Goal: Find specific page/section: Find specific page/section

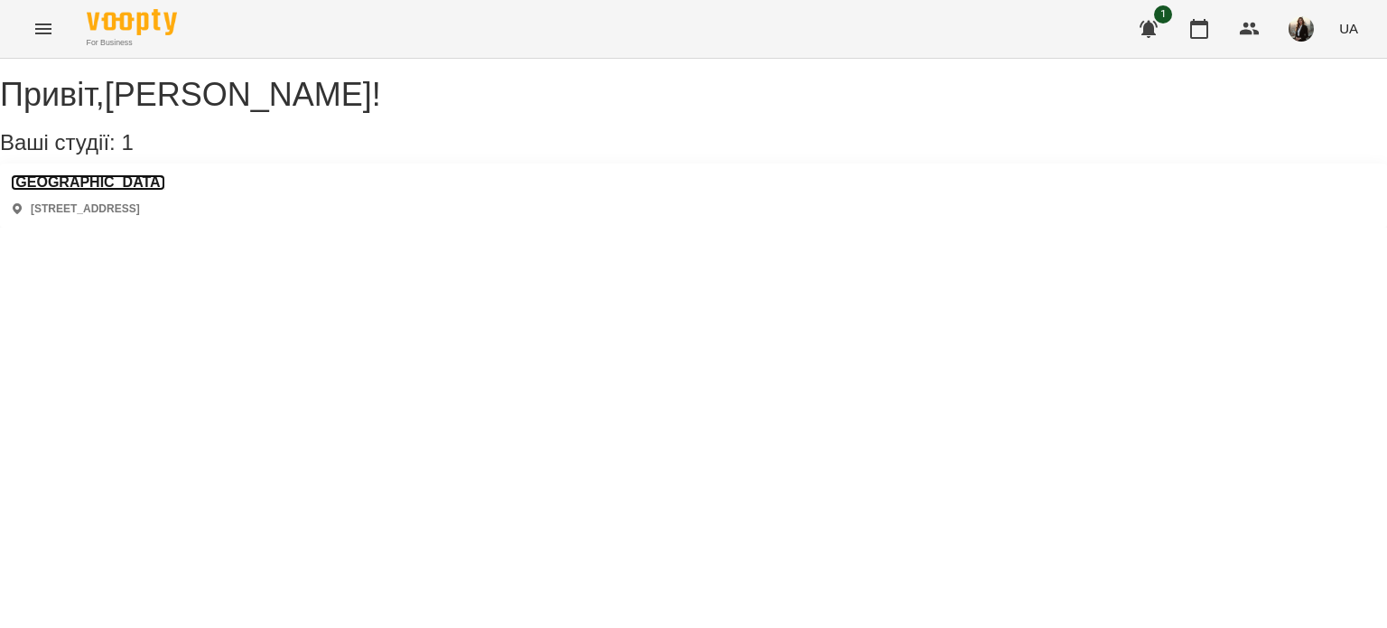
click at [132, 191] on h3 "[GEOGRAPHIC_DATA]" at bounding box center [88, 182] width 154 height 16
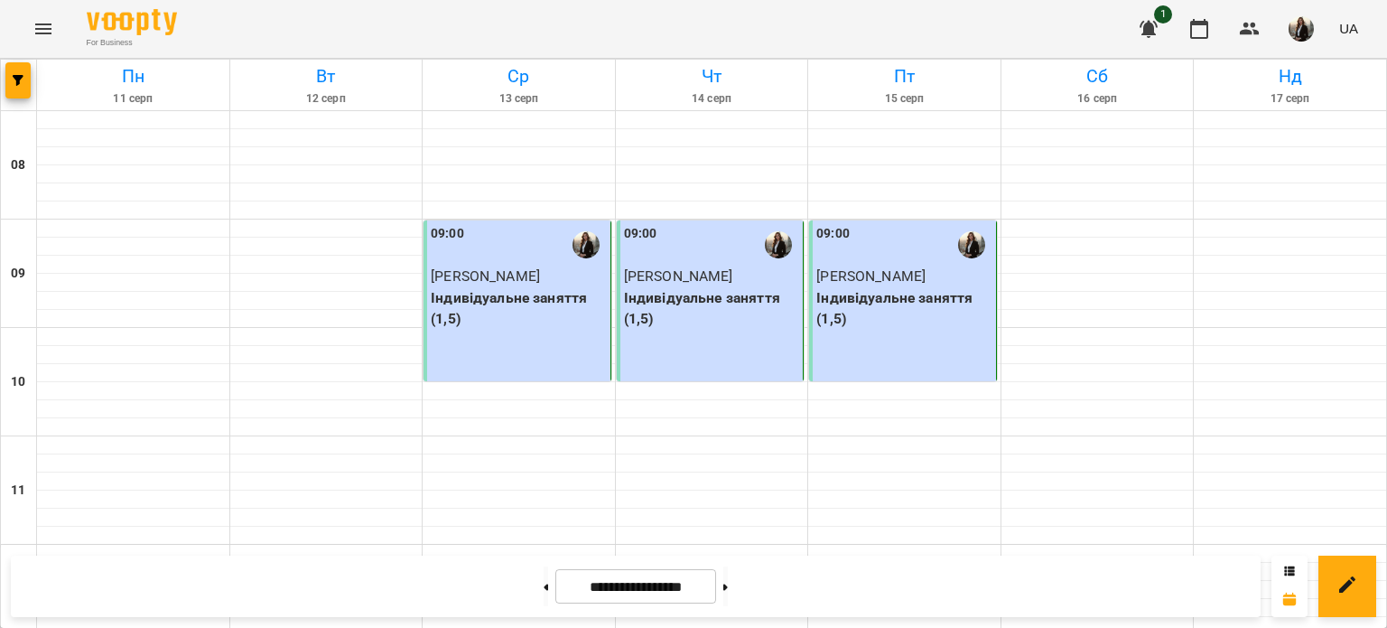
scroll to position [181, 0]
click at [728, 601] on button at bounding box center [726, 586] width 5 height 40
type input "**********"
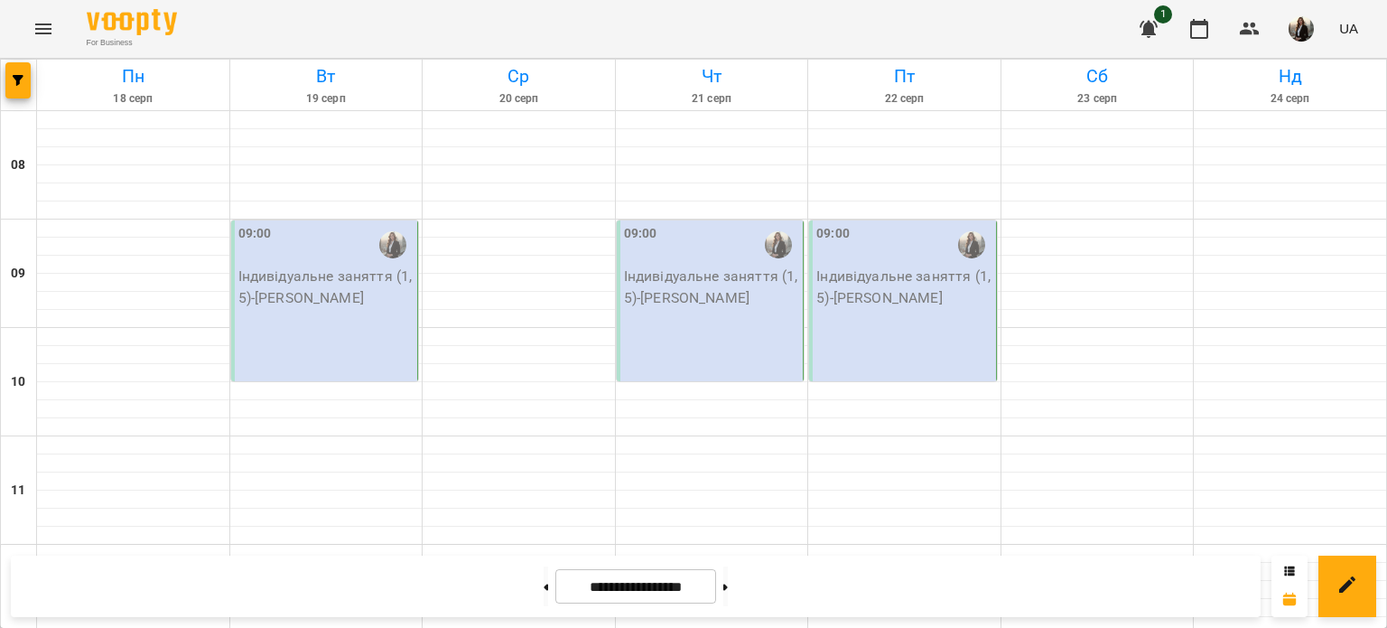
scroll to position [452, 0]
click at [1305, 14] on button "button" at bounding box center [1301, 28] width 47 height 47
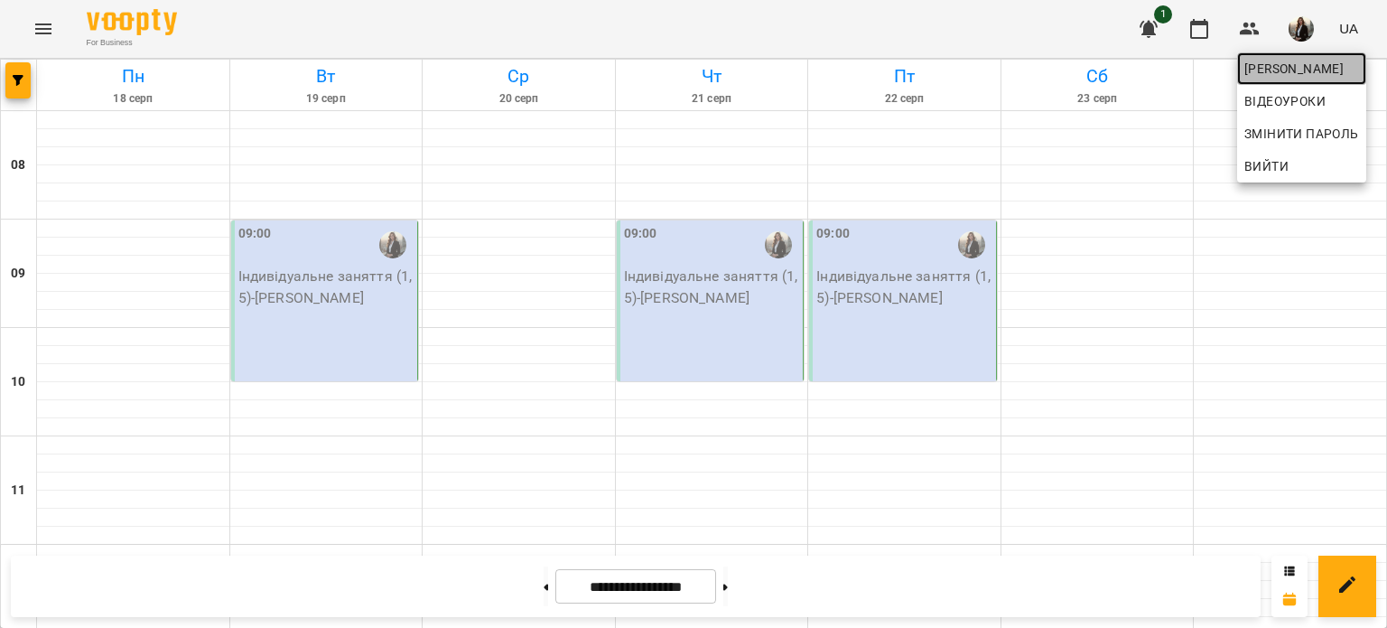
click at [1322, 61] on span "[PERSON_NAME]" at bounding box center [1302, 69] width 115 height 22
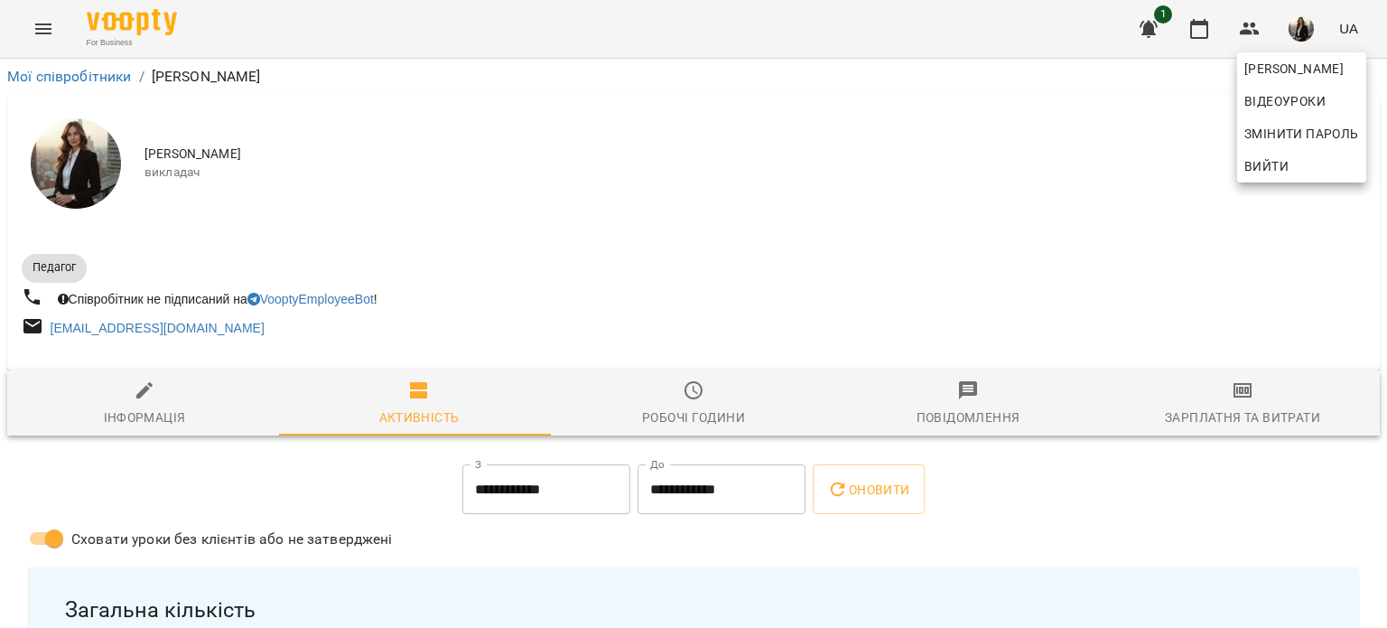
click at [1208, 416] on div at bounding box center [693, 314] width 1387 height 628
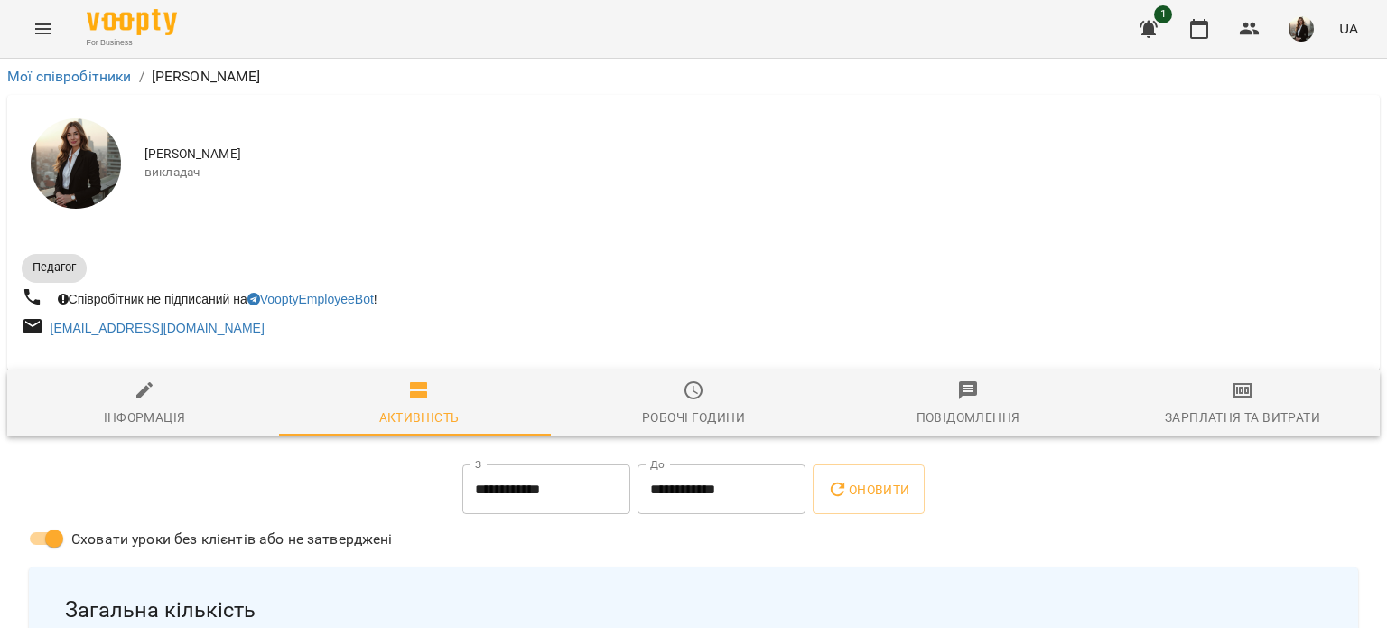
click at [1232, 397] on icon "button" at bounding box center [1243, 390] width 22 height 22
